Goal: Check status: Check status

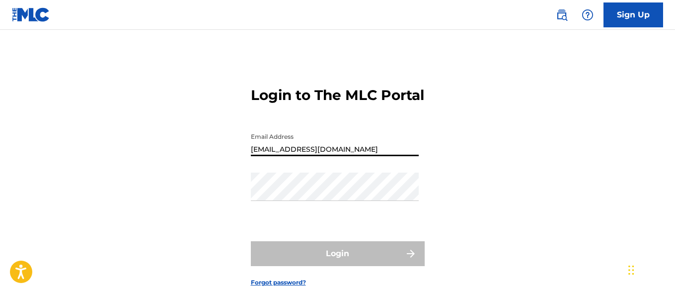
type input "[EMAIL_ADDRESS][DOMAIN_NAME]"
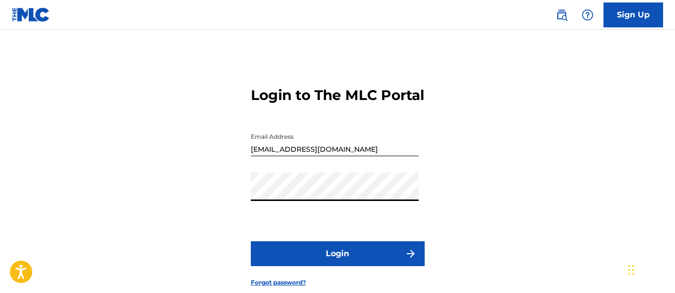
click at [337, 266] on button "Login" at bounding box center [338, 253] width 174 height 25
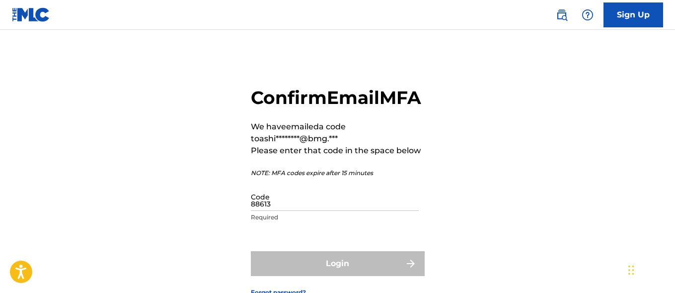
type input "886137"
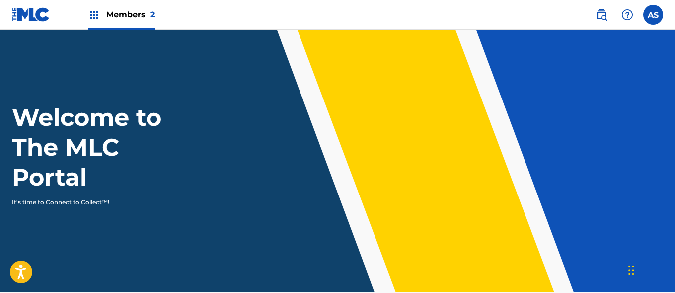
click at [94, 15] on img at bounding box center [94, 15] width 12 height 12
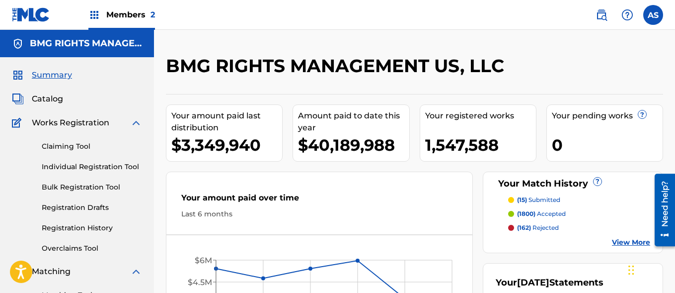
scroll to position [216, 0]
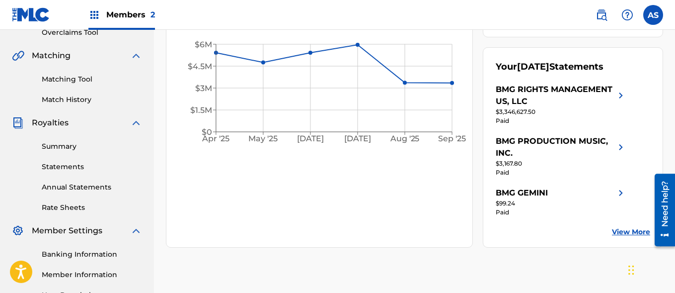
click at [92, 146] on link "Summary" at bounding box center [92, 146] width 100 height 10
